Goal: Navigation & Orientation: Find specific page/section

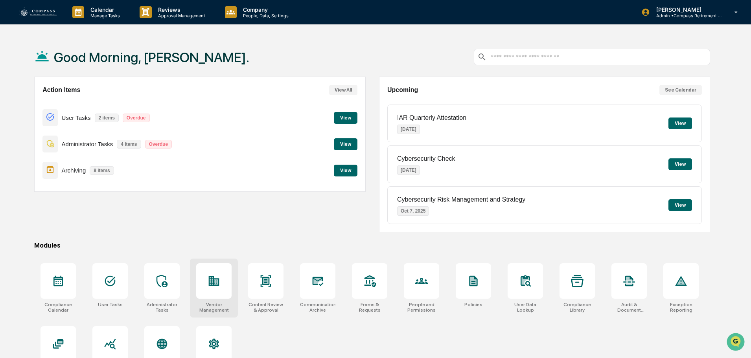
click at [215, 281] on icon at bounding box center [216, 281] width 4 height 5
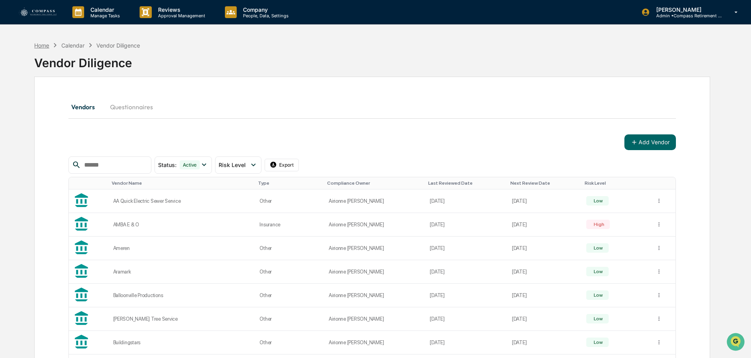
click at [40, 47] on div "Home" at bounding box center [41, 45] width 15 height 7
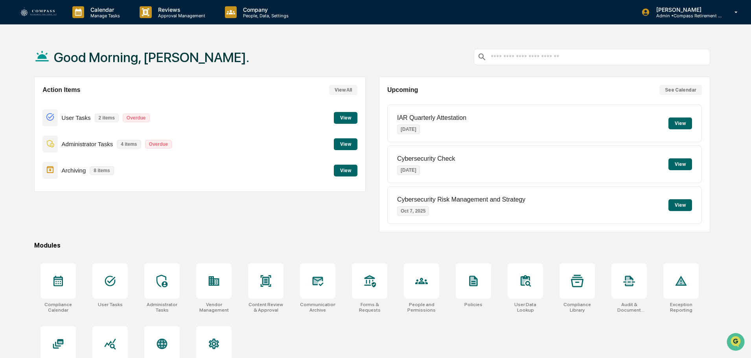
click at [341, 145] on button "View" at bounding box center [346, 144] width 24 height 12
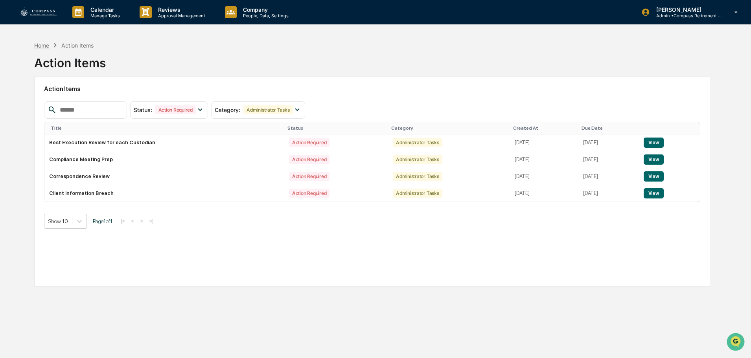
click at [41, 44] on div "Home" at bounding box center [41, 45] width 15 height 7
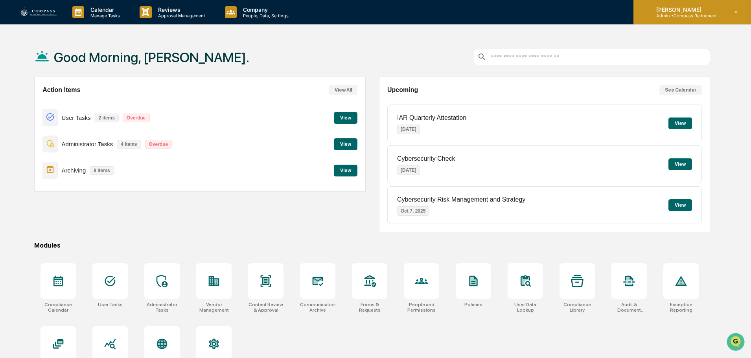
click at [685, 15] on p "Admin • Compass Retirement Solutions" at bounding box center [686, 16] width 73 height 6
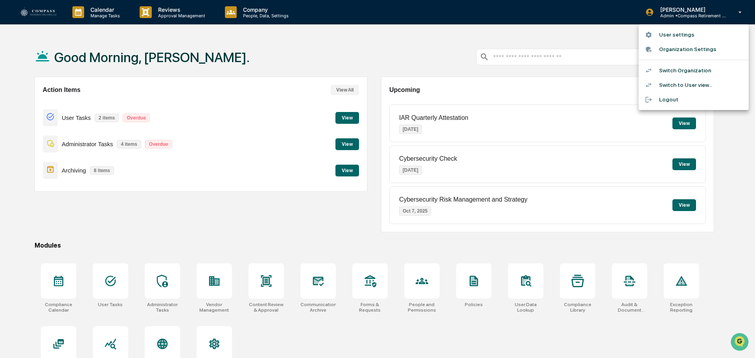
click at [678, 71] on li "Switch Organization" at bounding box center [693, 70] width 110 height 15
